Goal: Information Seeking & Learning: Learn about a topic

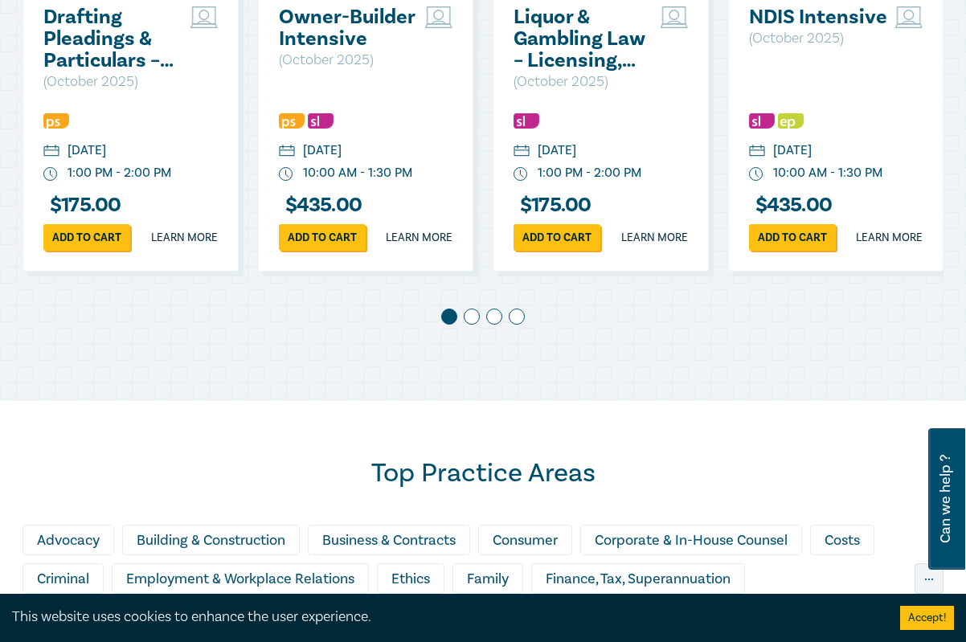
scroll to position [724, 0]
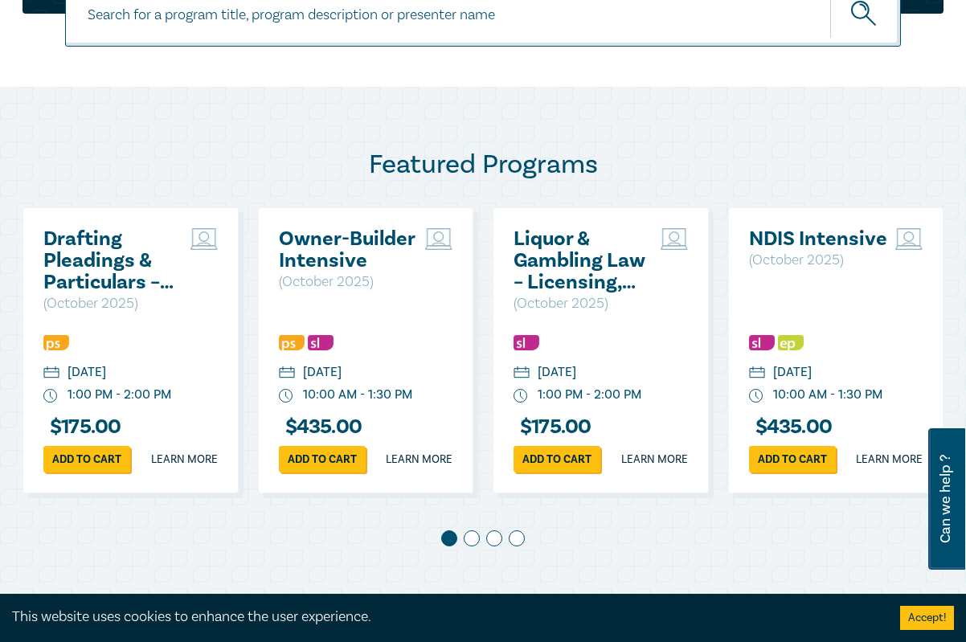
click at [472, 546] on span at bounding box center [472, 538] width 16 height 16
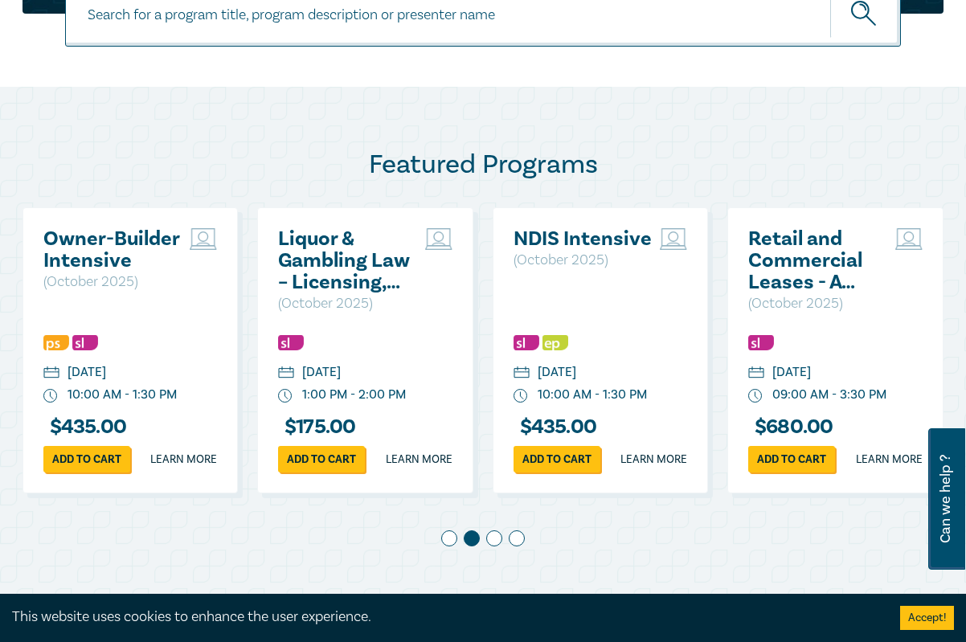
click at [491, 546] on span at bounding box center [494, 538] width 16 height 16
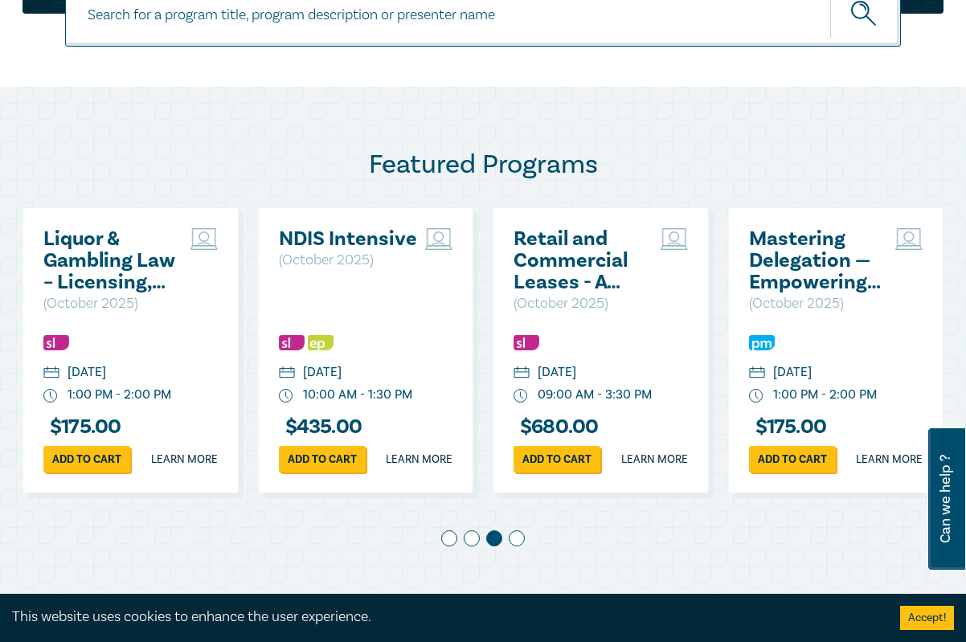
click at [521, 546] on span at bounding box center [517, 538] width 16 height 16
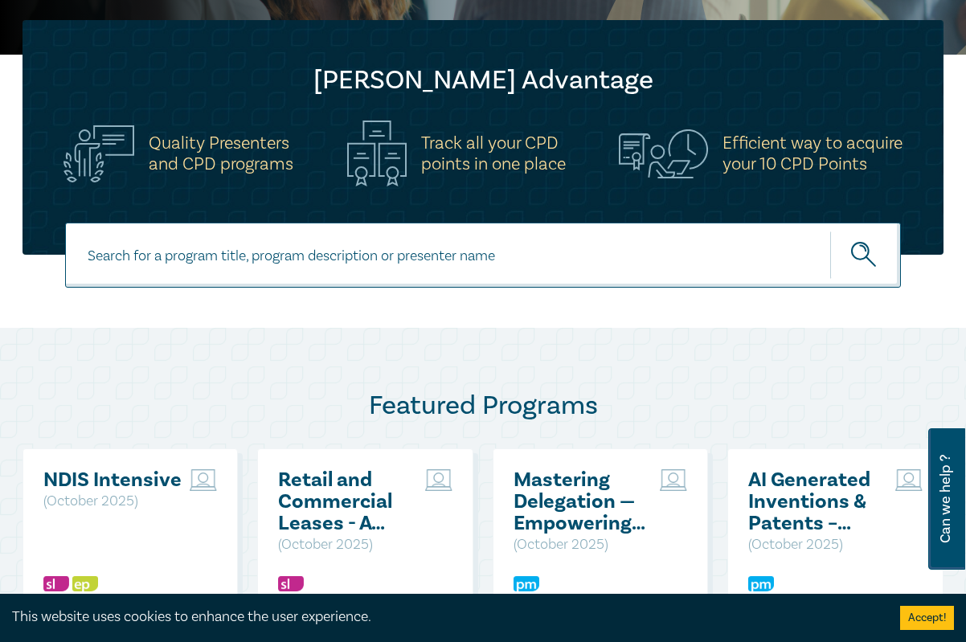
scroll to position [1126, 0]
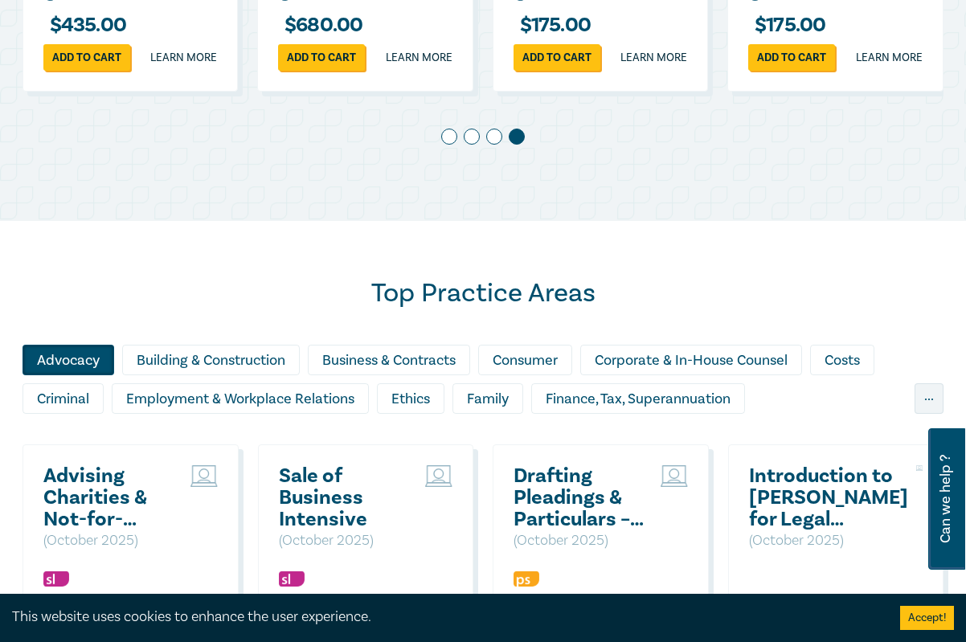
click at [71, 375] on div "Advocacy" at bounding box center [68, 360] width 92 height 31
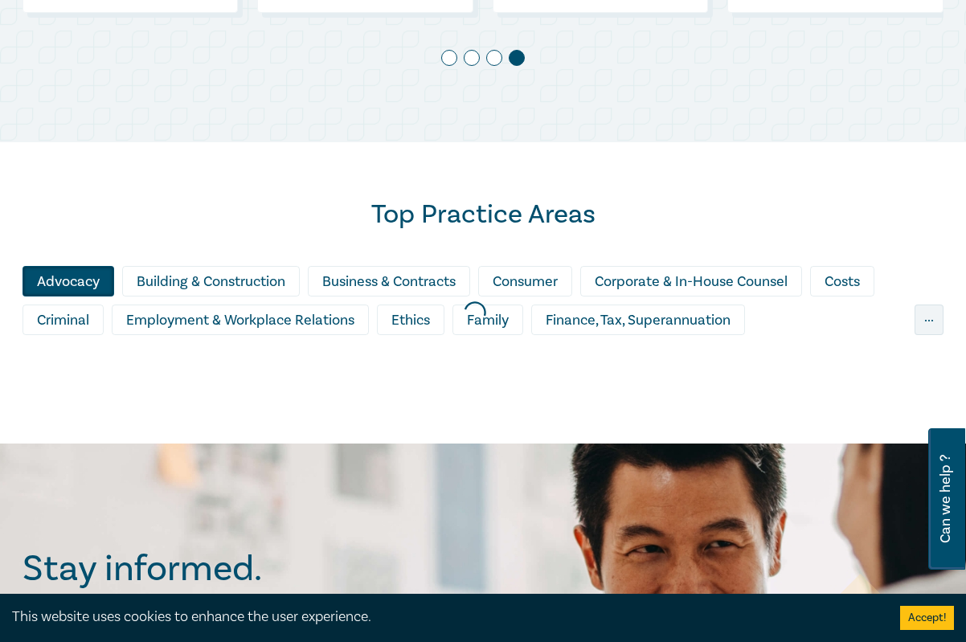
scroll to position [1206, 0]
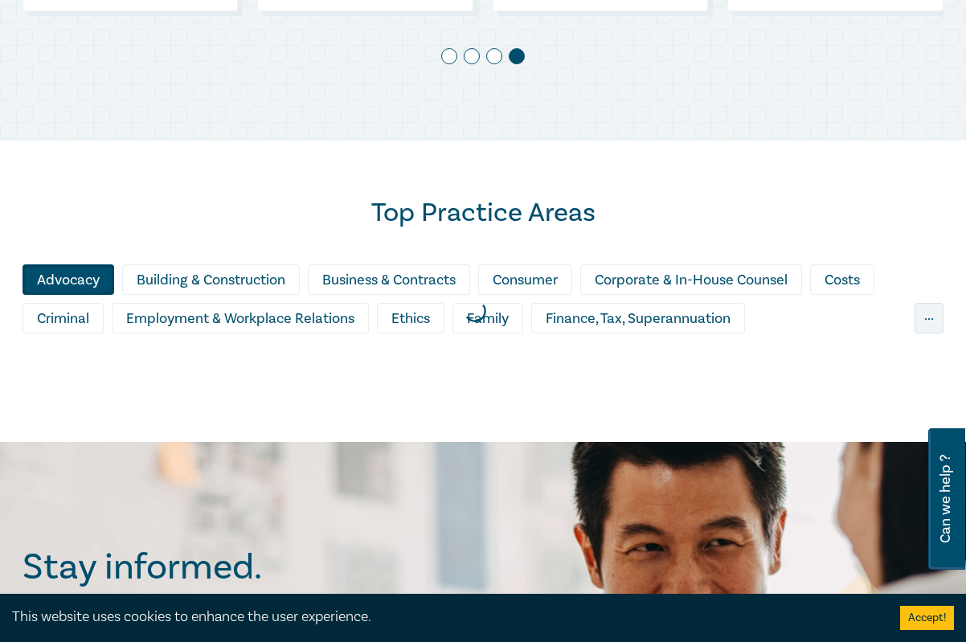
click at [93, 435] on div at bounding box center [475, 310] width 966 height 279
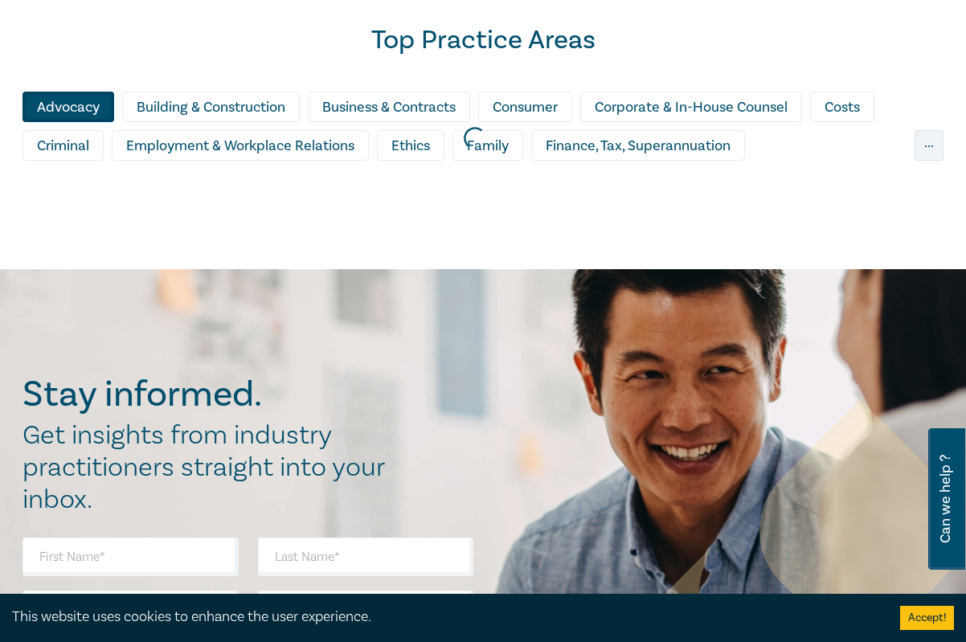
scroll to position [1688, 0]
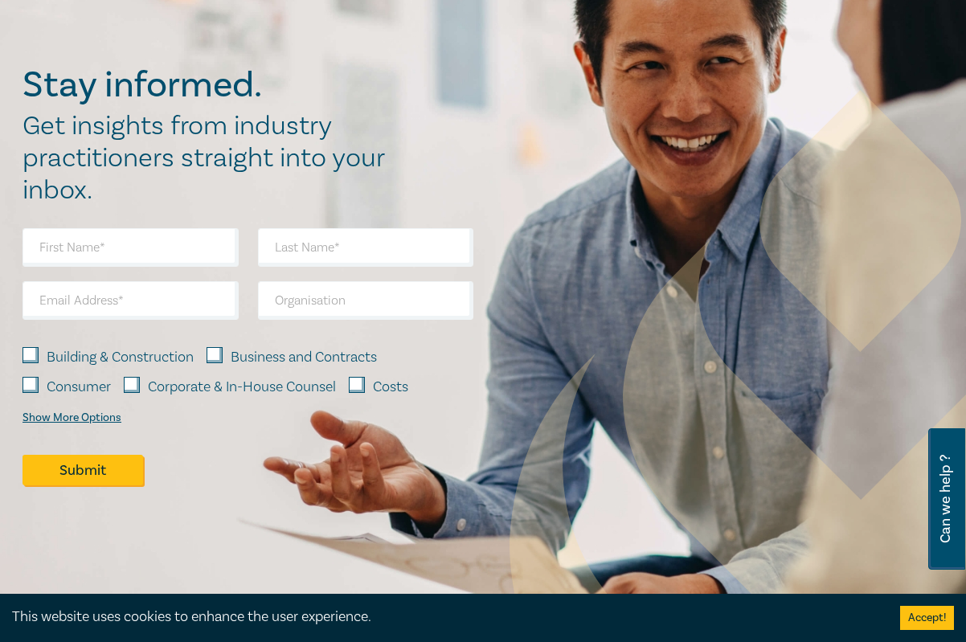
click at [121, 166] on h2 "Get insights from industry practitioners straight into your inbox." at bounding box center [211, 158] width 379 height 96
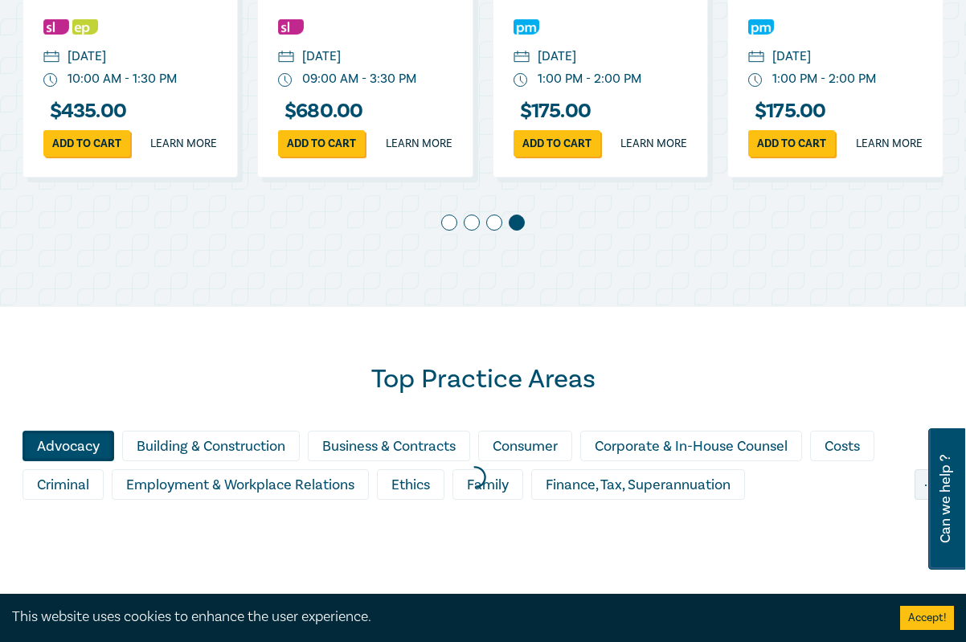
scroll to position [1340, 0]
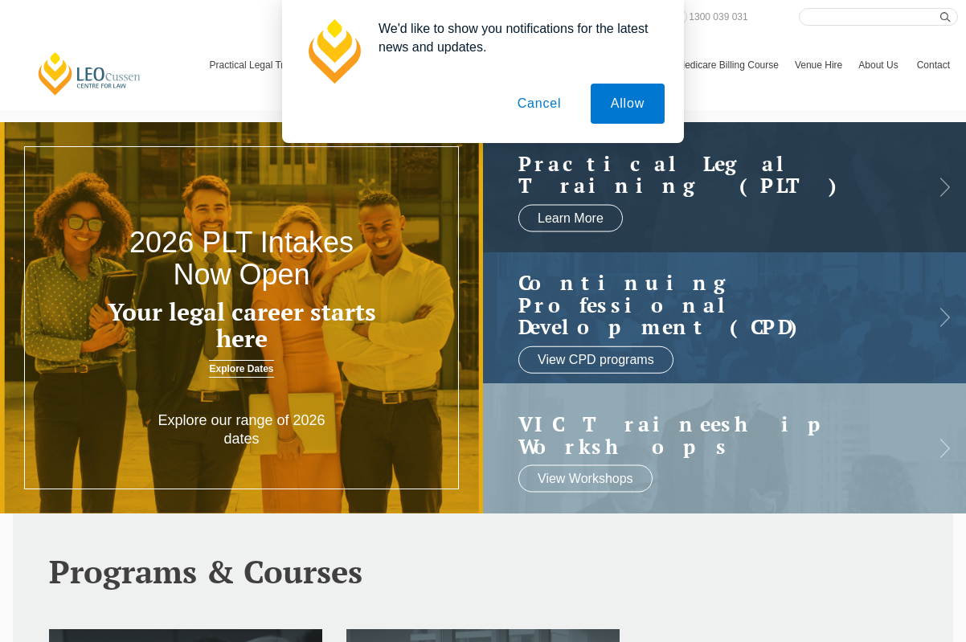
click at [537, 102] on button "Cancel" at bounding box center [539, 104] width 84 height 40
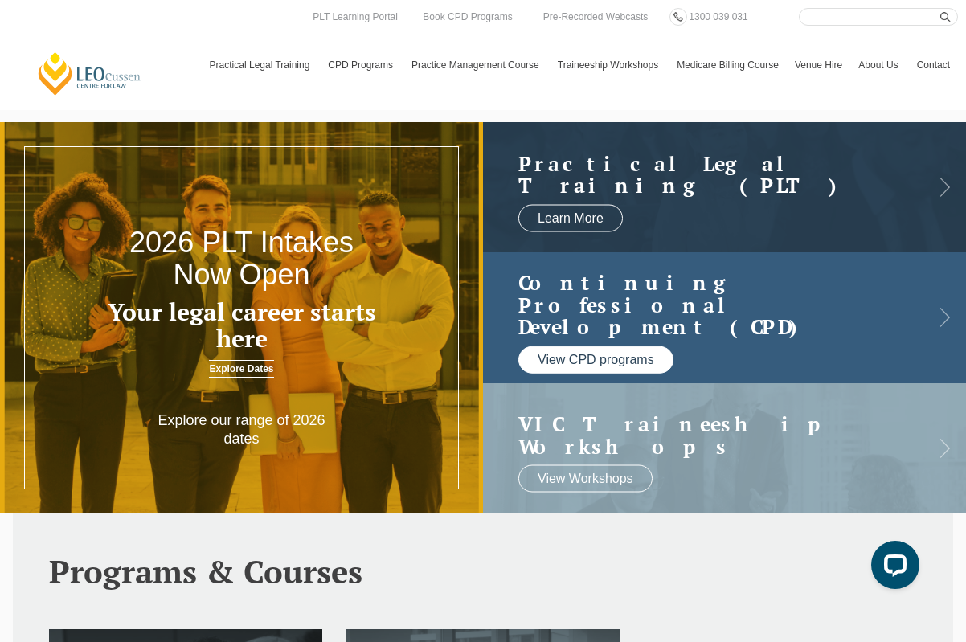
click at [632, 355] on link "View CPD programs" at bounding box center [595, 358] width 155 height 27
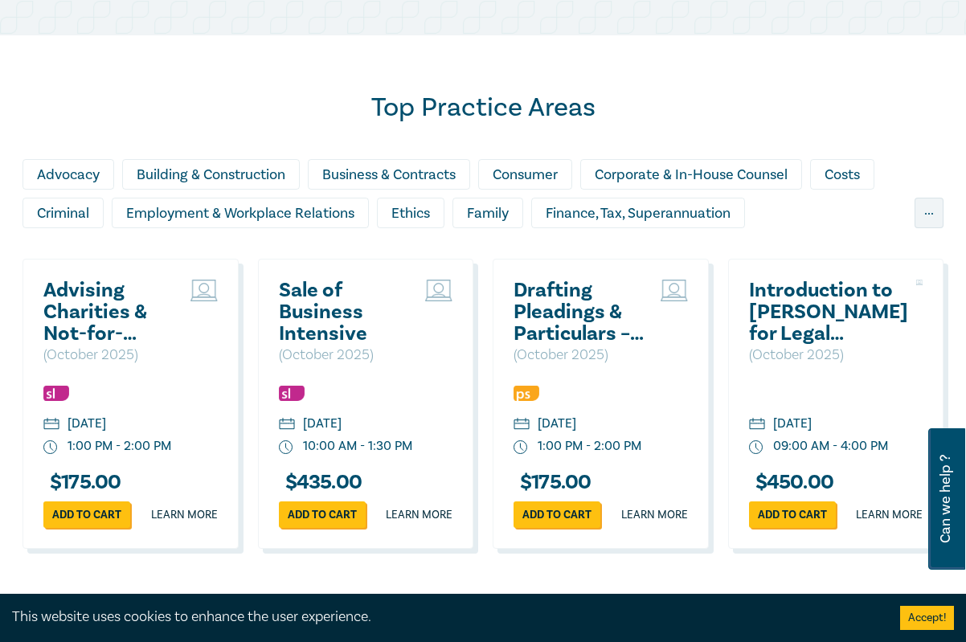
scroll to position [1607, 0]
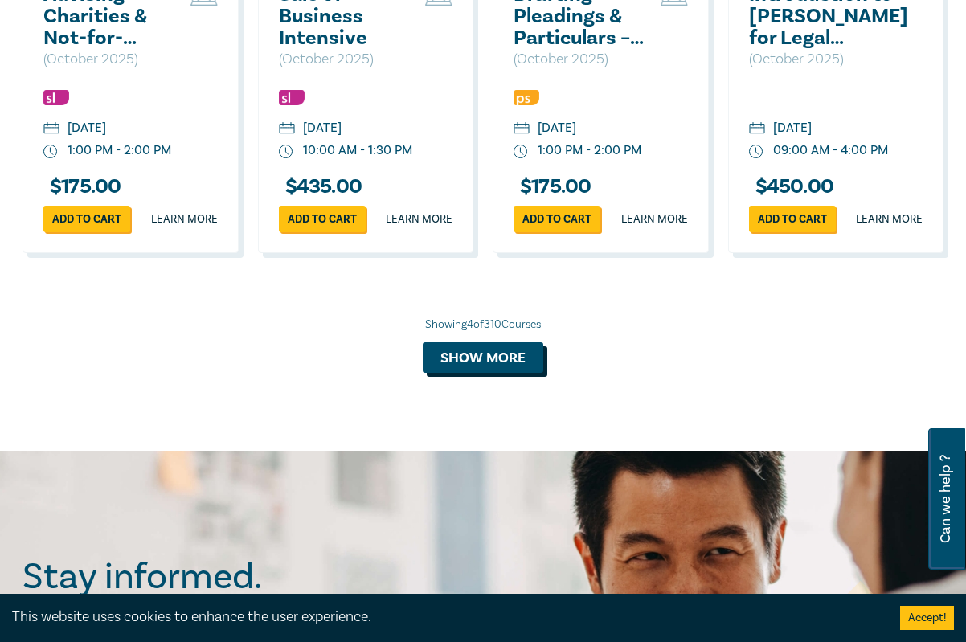
click at [481, 373] on button "Show more" at bounding box center [483, 357] width 121 height 31
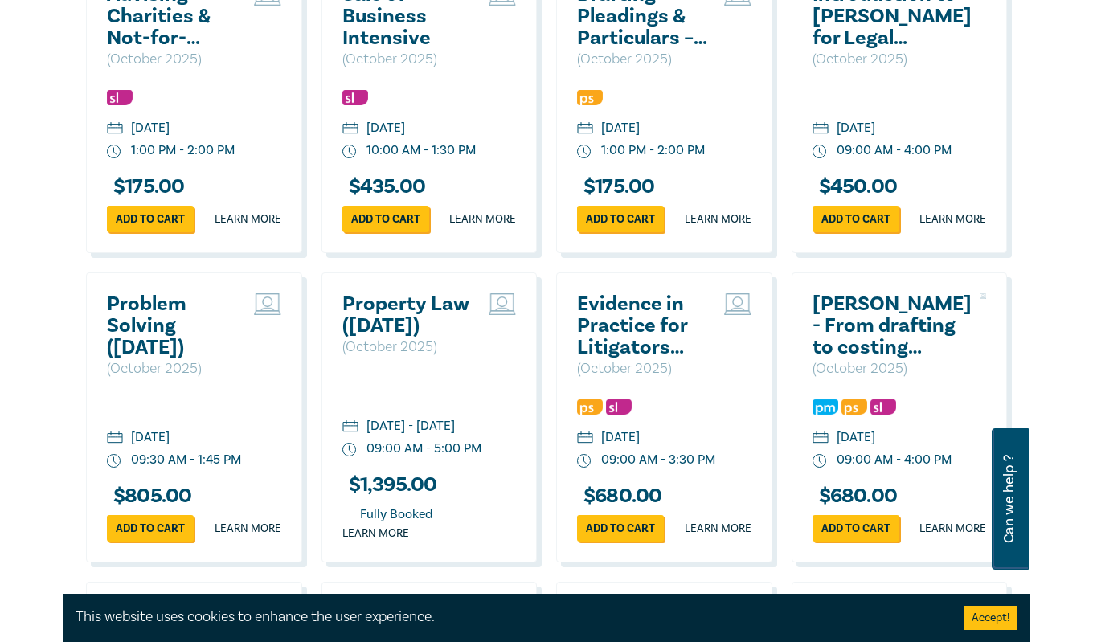
scroll to position [1610, 0]
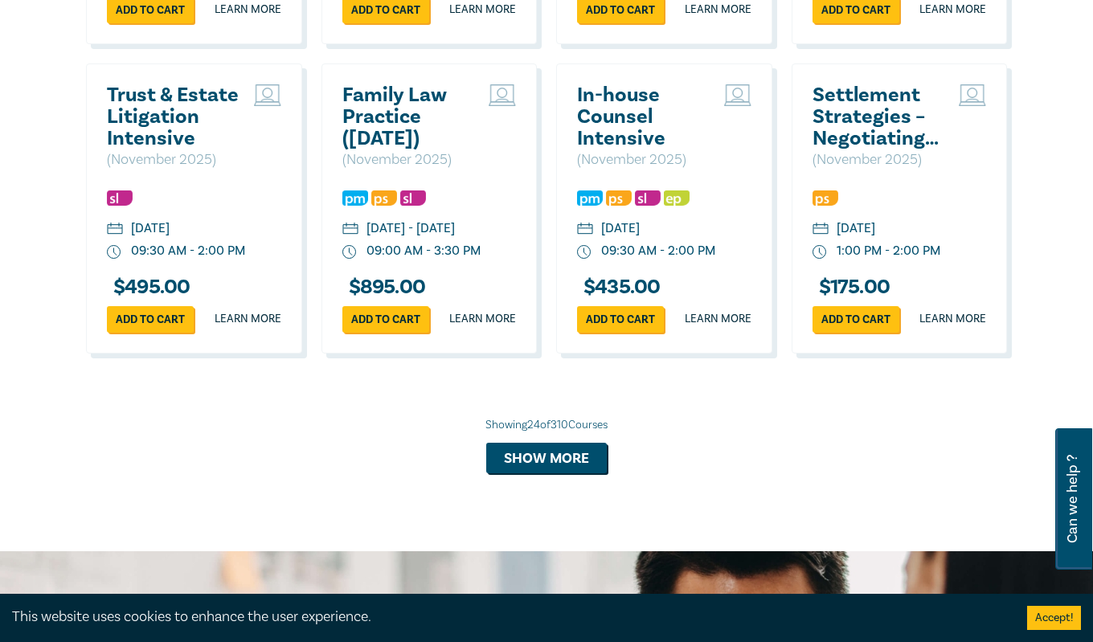
scroll to position [3297, 0]
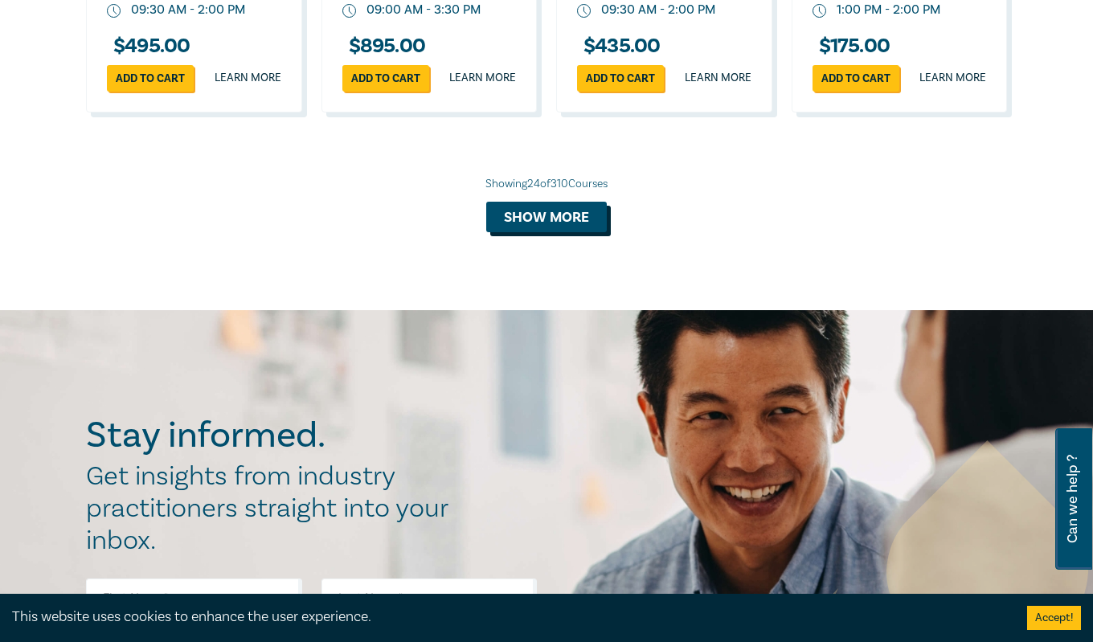
click at [562, 232] on button "Show more" at bounding box center [546, 217] width 121 height 31
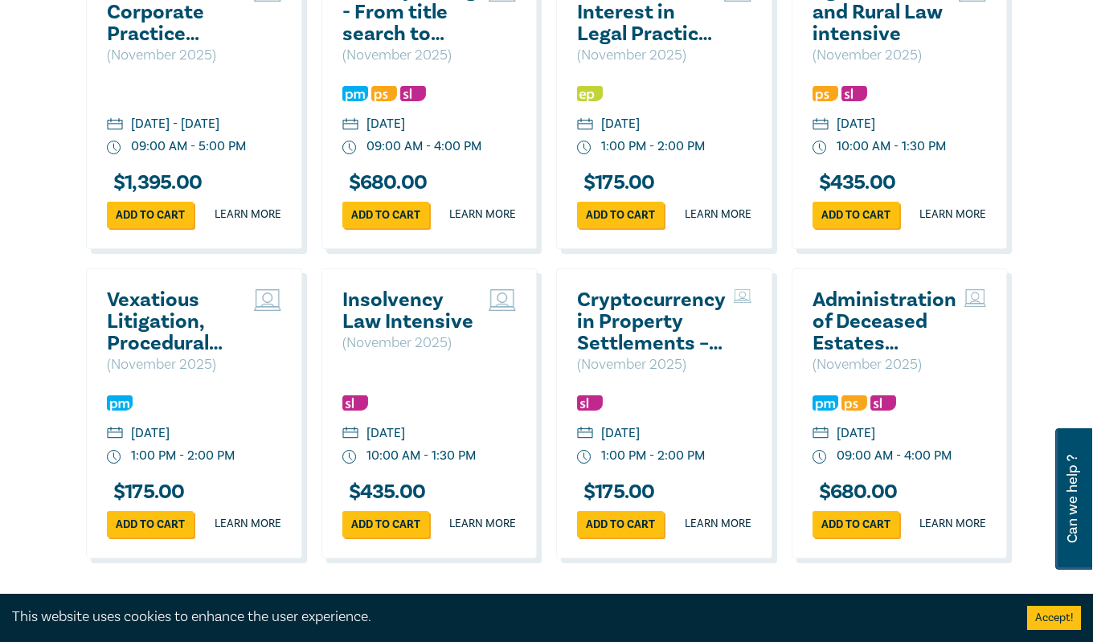
scroll to position [4101, 0]
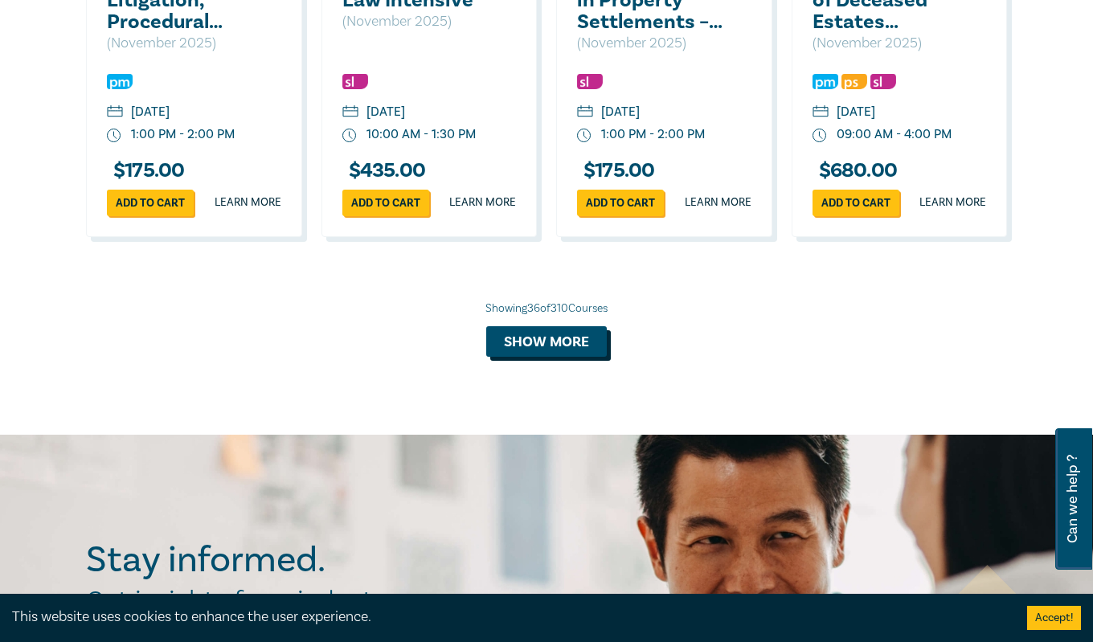
click at [570, 357] on button "Show more" at bounding box center [546, 341] width 121 height 31
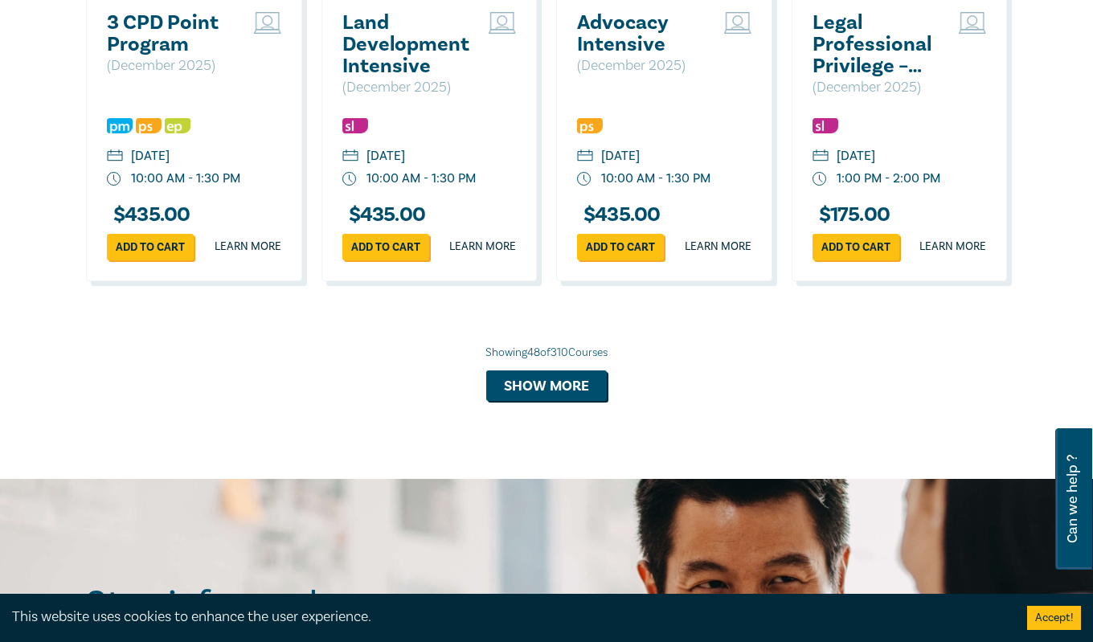
scroll to position [4985, 0]
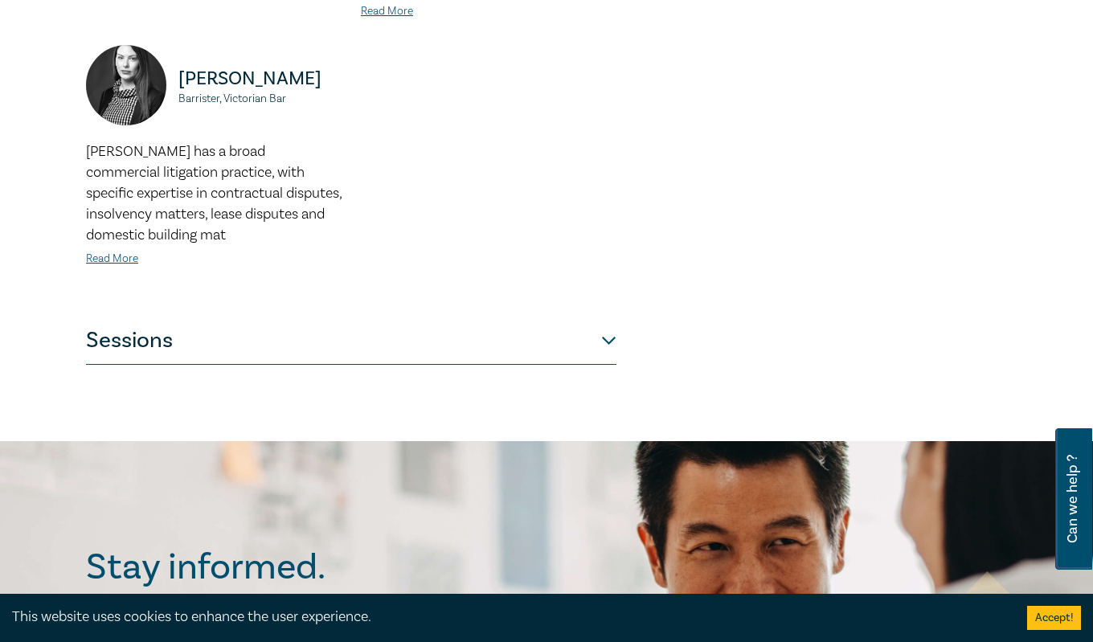
scroll to position [723, 0]
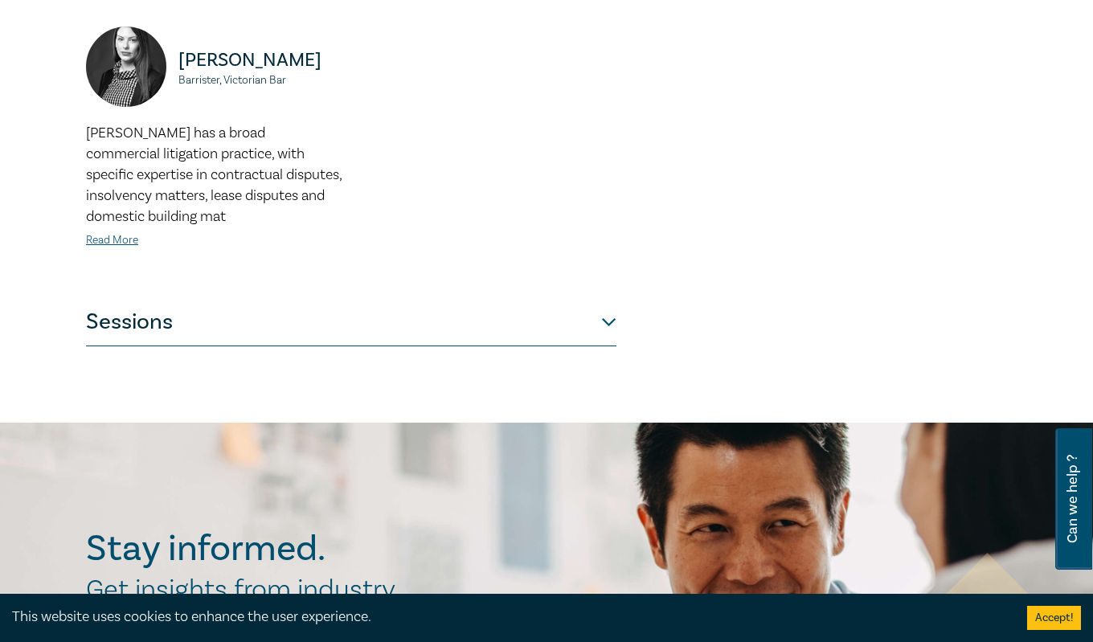
click at [450, 336] on button "Sessions" at bounding box center [351, 322] width 530 height 48
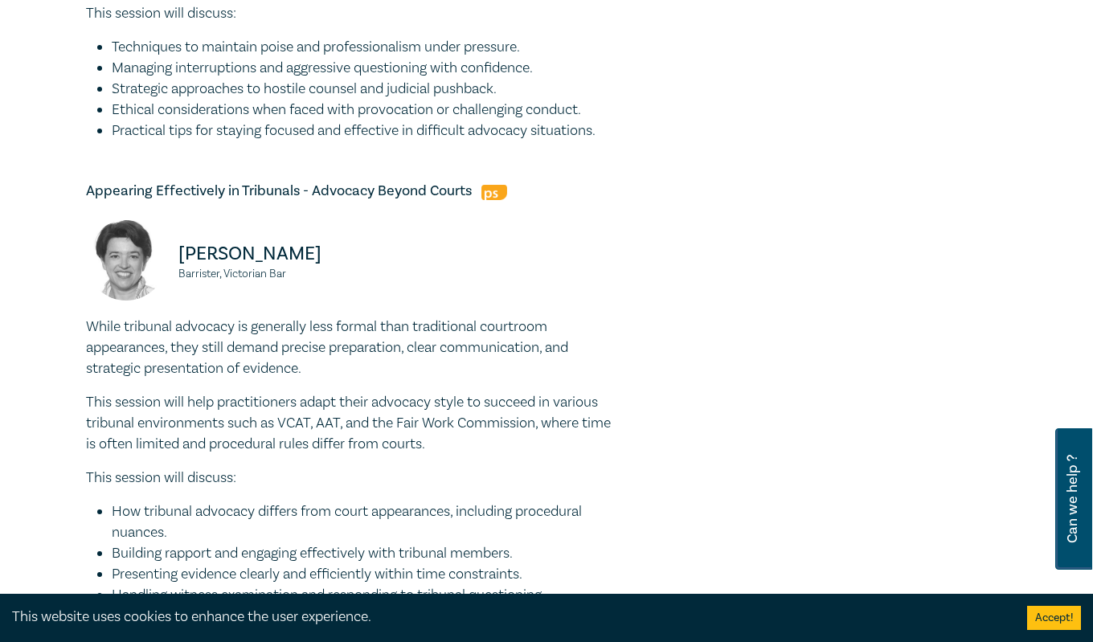
scroll to position [884, 0]
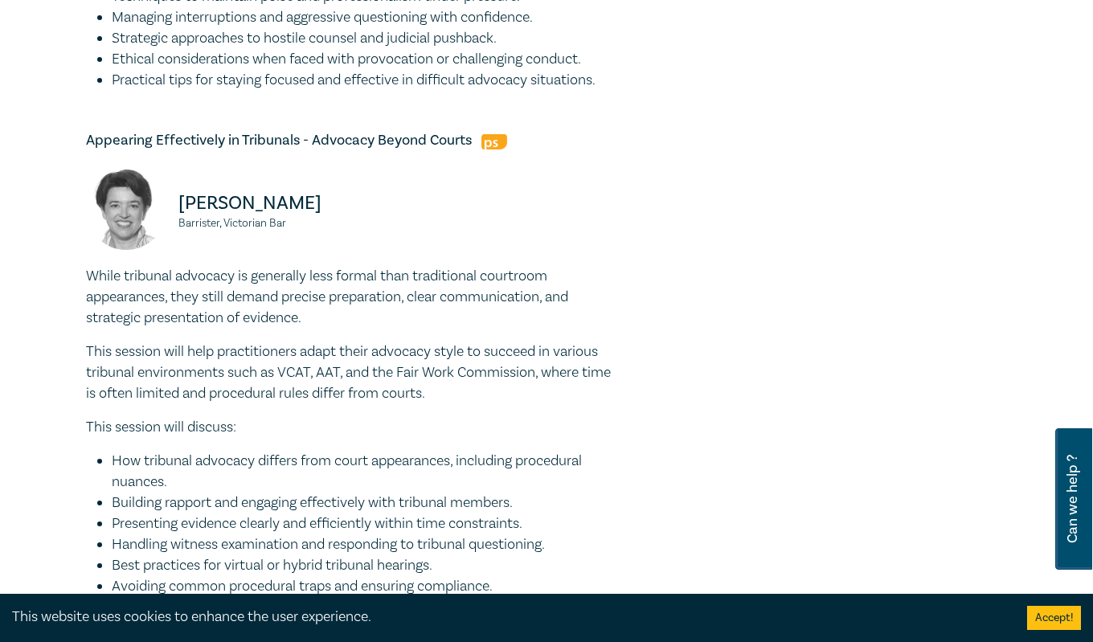
click at [775, 313] on div at bounding box center [859, 223] width 313 height 1792
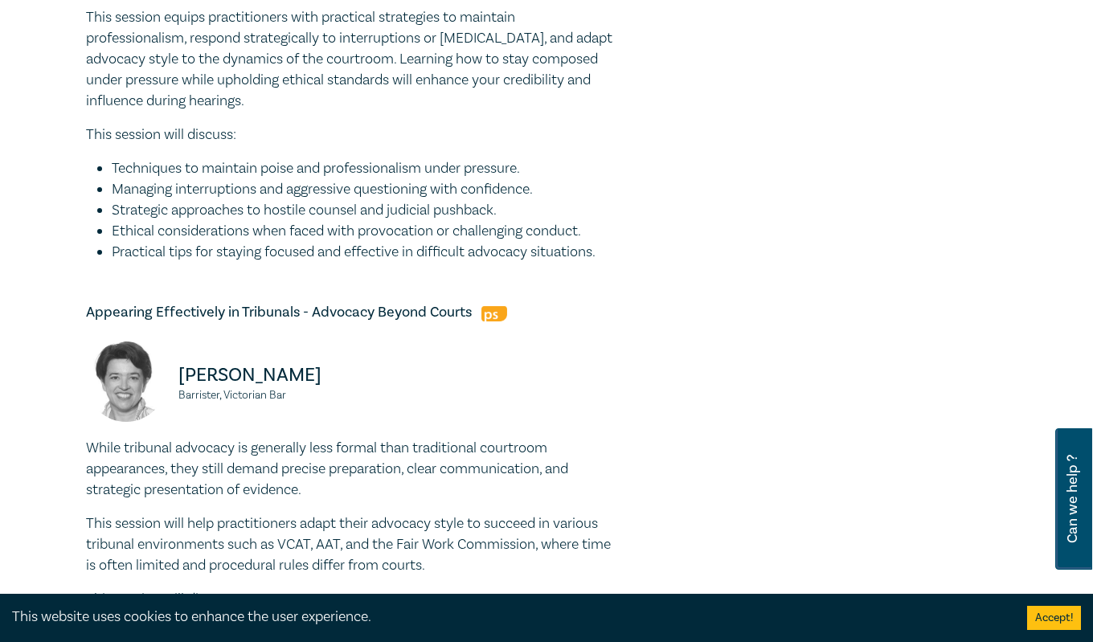
scroll to position [482, 0]
